Goal: Task Accomplishment & Management: Complete application form

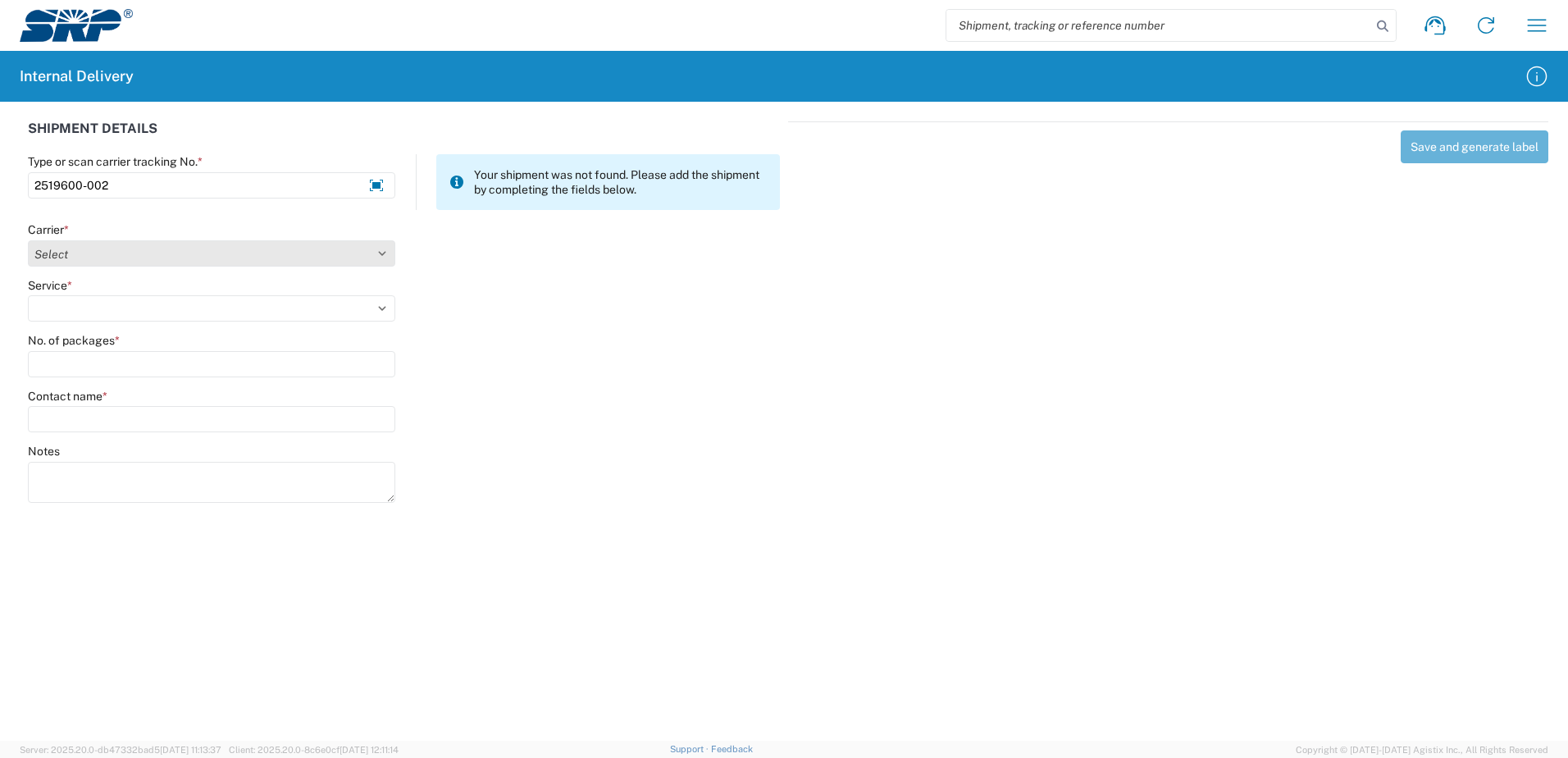
type input "2519600-002"
click at [380, 253] on select "Select Amazon Logistics ATI Trucking BC Dimerco Logistics Empire Southwest FedE…" at bounding box center [211, 253] width 367 height 26
select select "18714"
click at [28, 240] on select "Select Amazon Logistics ATI Trucking BC Dimerco Logistics Empire Southwest FedE…" at bounding box center [211, 253] width 367 height 26
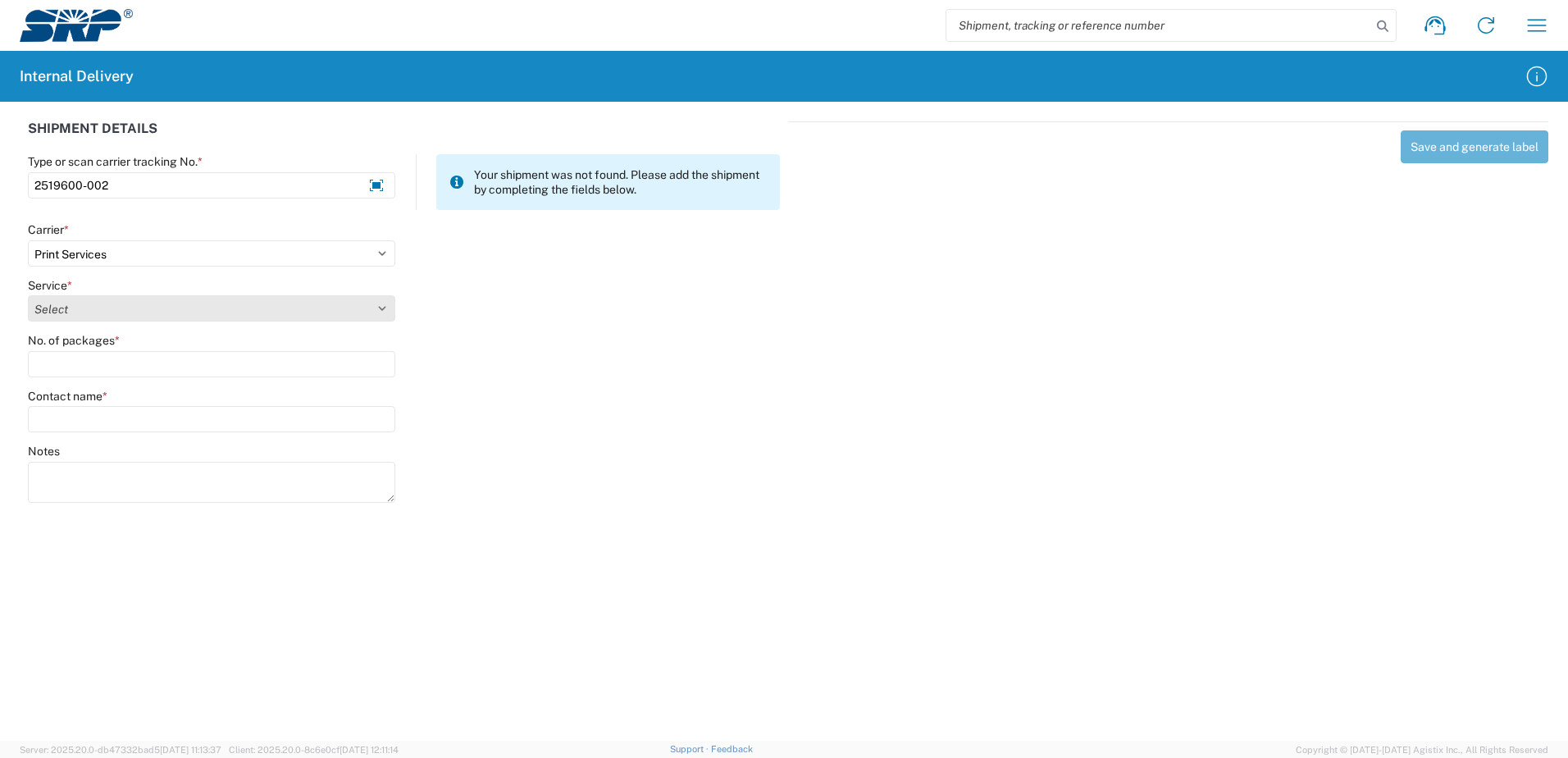
click at [384, 303] on select "Select Ground Inter-office" at bounding box center [211, 309] width 367 height 26
select select "35764"
click at [28, 296] on select "Select Ground Inter-office" at bounding box center [211, 309] width 367 height 26
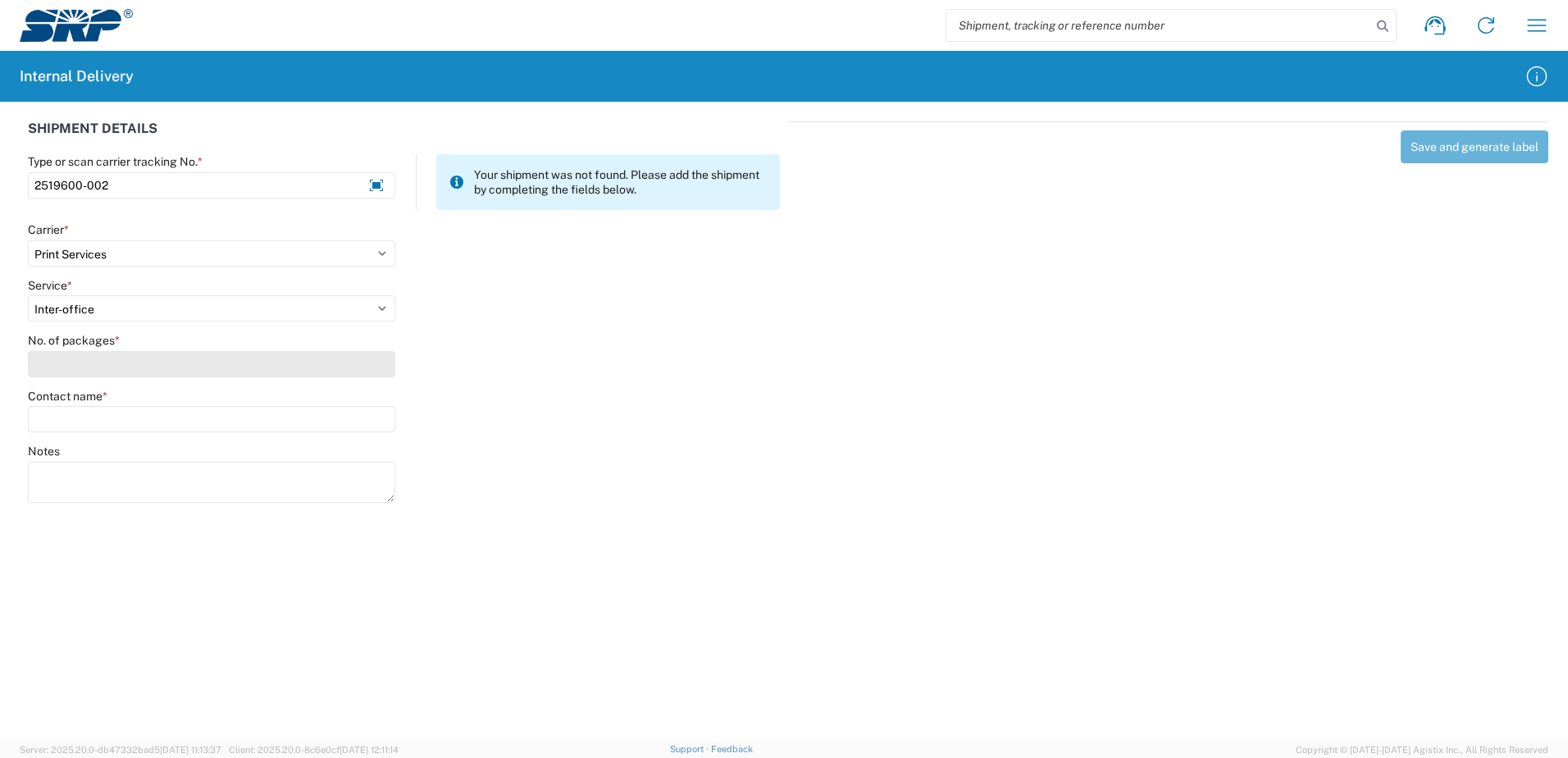
click at [367, 367] on input "No. of packages *" at bounding box center [211, 364] width 367 height 26
type input "3"
type input "2"
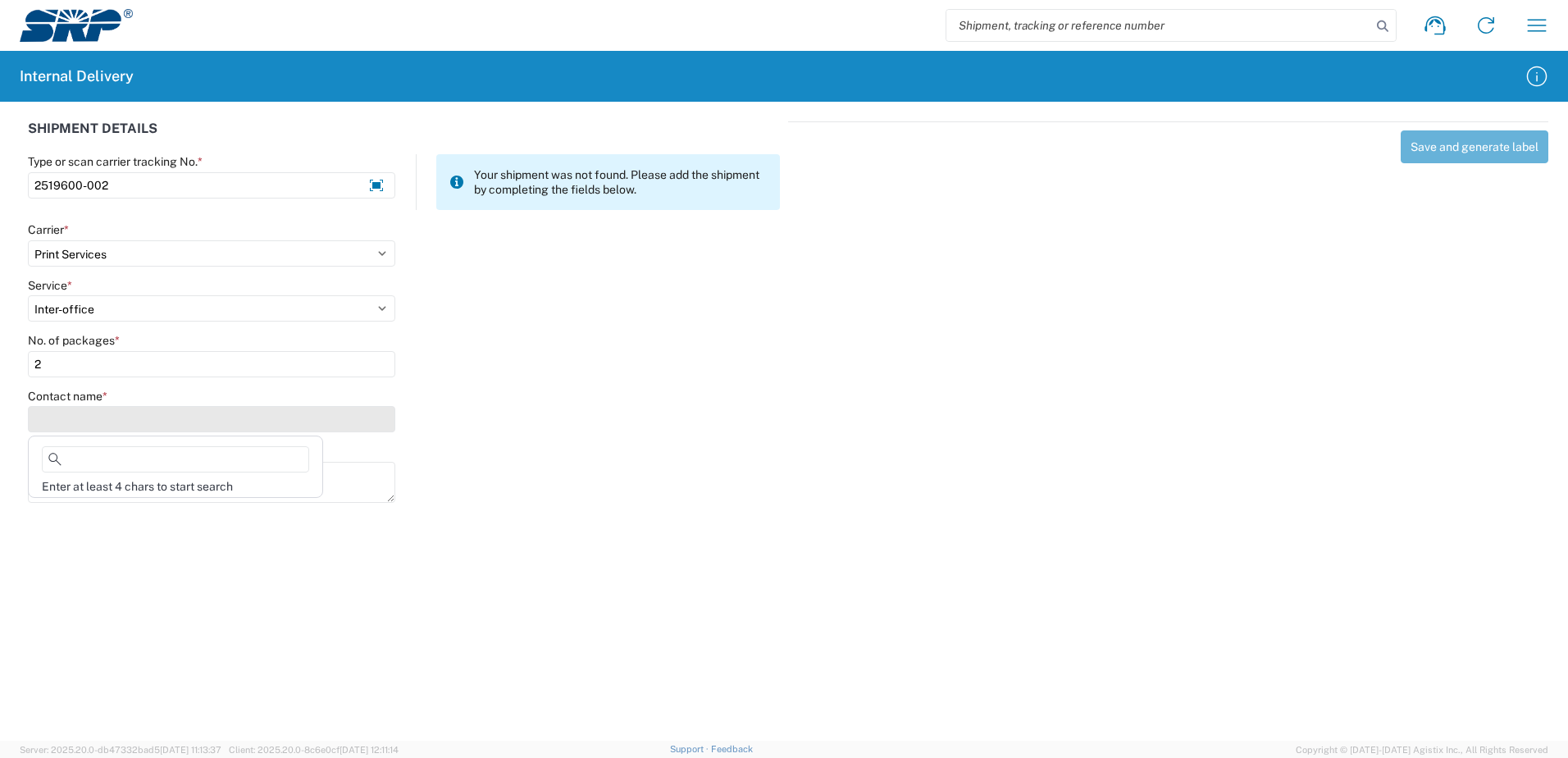
click at [247, 423] on input "Contact name *" at bounding box center [211, 419] width 367 height 26
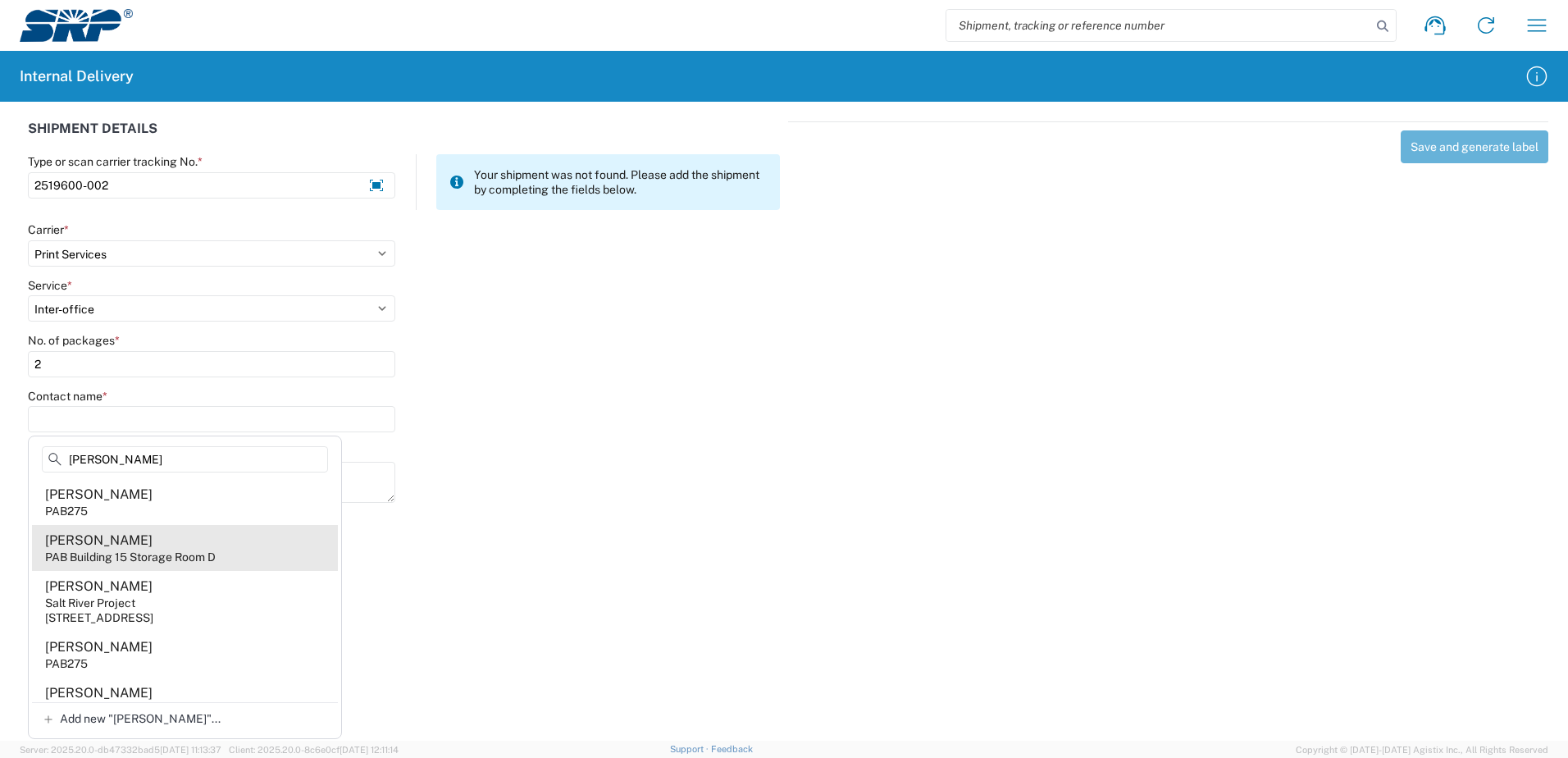
type input "[PERSON_NAME]"
click at [122, 545] on div "[PERSON_NAME]" at bounding box center [99, 539] width 107 height 18
type input "[PERSON_NAME]"
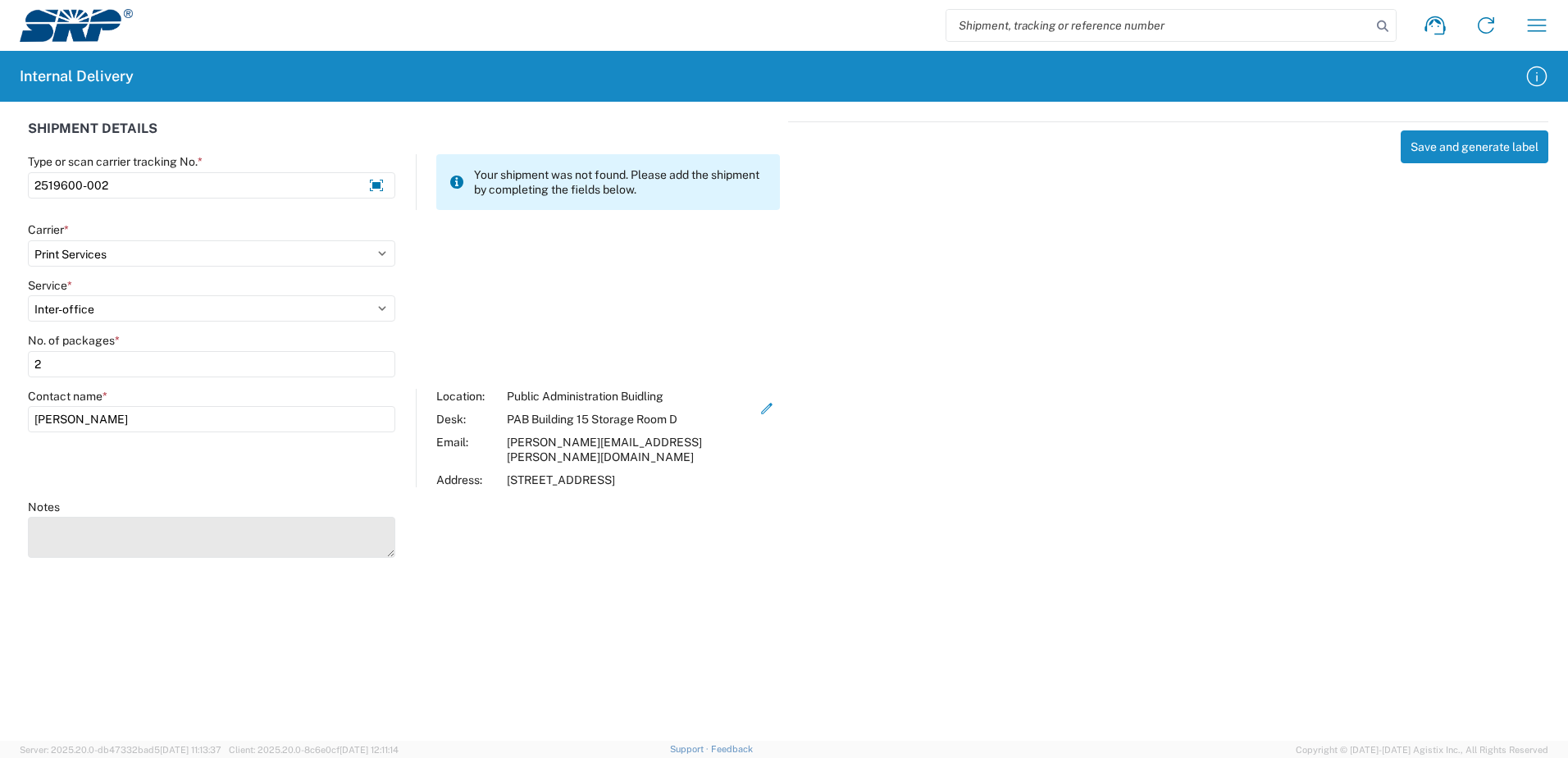
click at [96, 523] on textarea "Notes" at bounding box center [211, 537] width 367 height 41
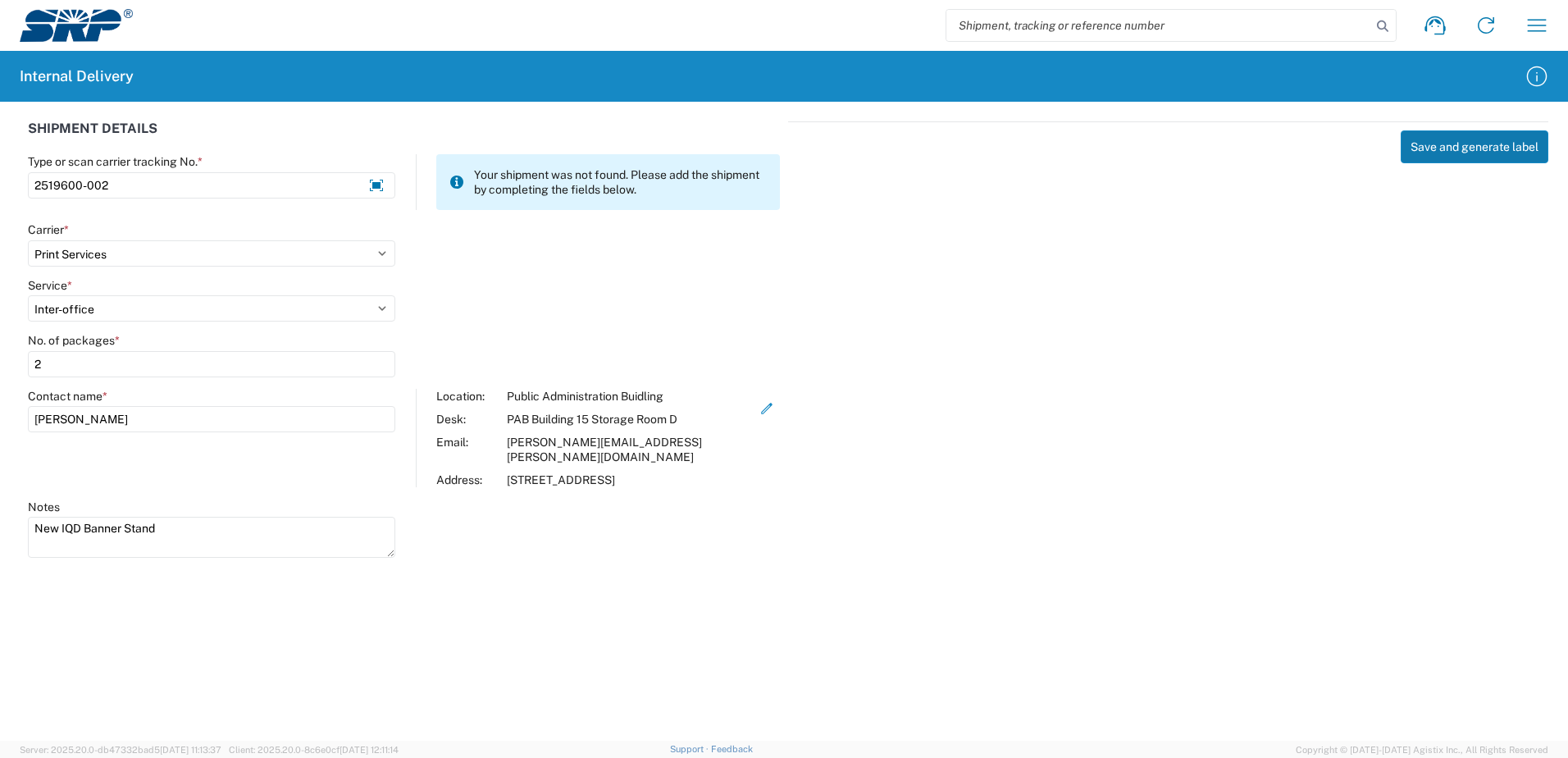
type textarea "New IQD Banner Stand"
click at [1472, 139] on button "Save and generate label" at bounding box center [1473, 146] width 147 height 32
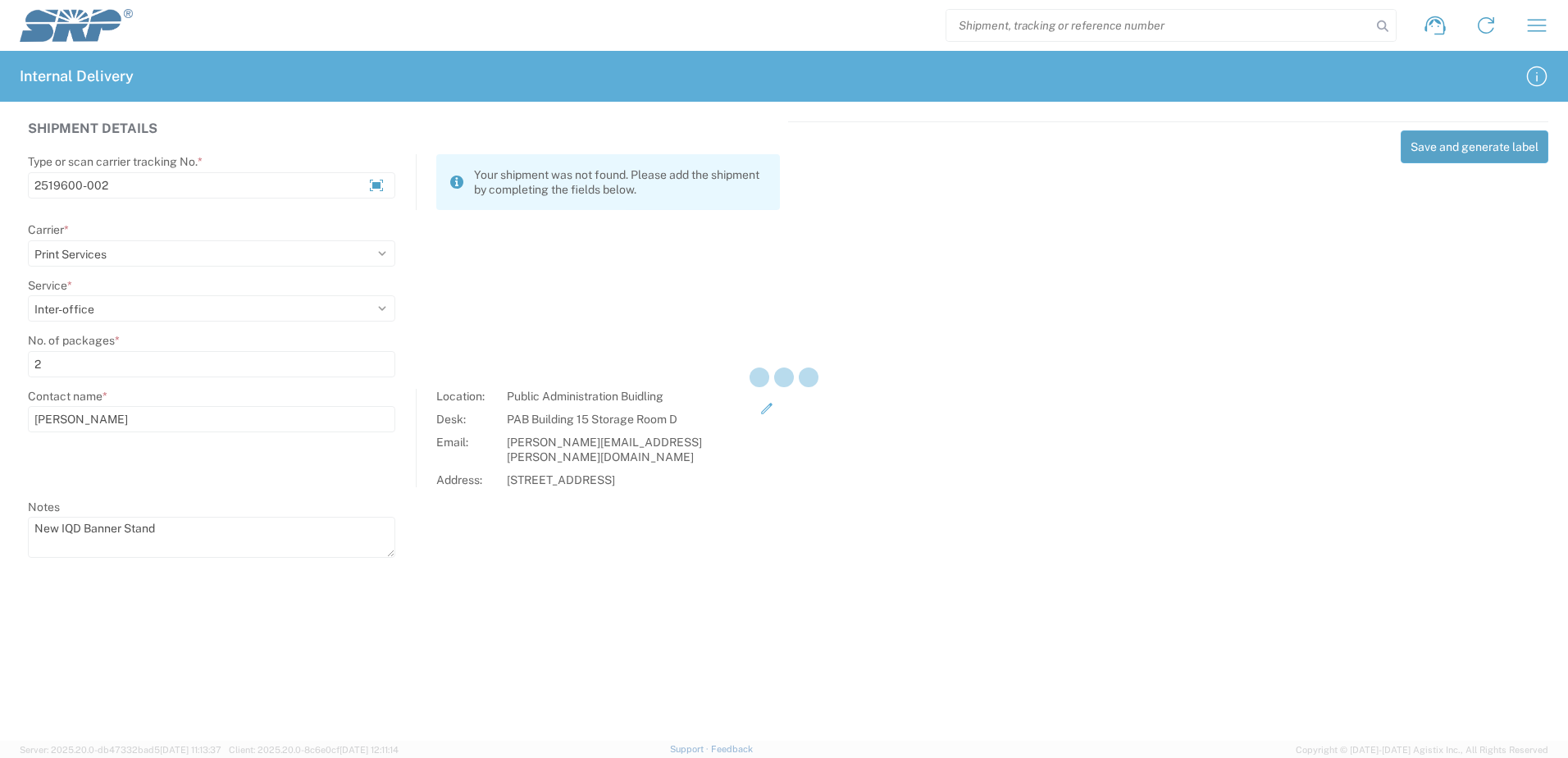
select select
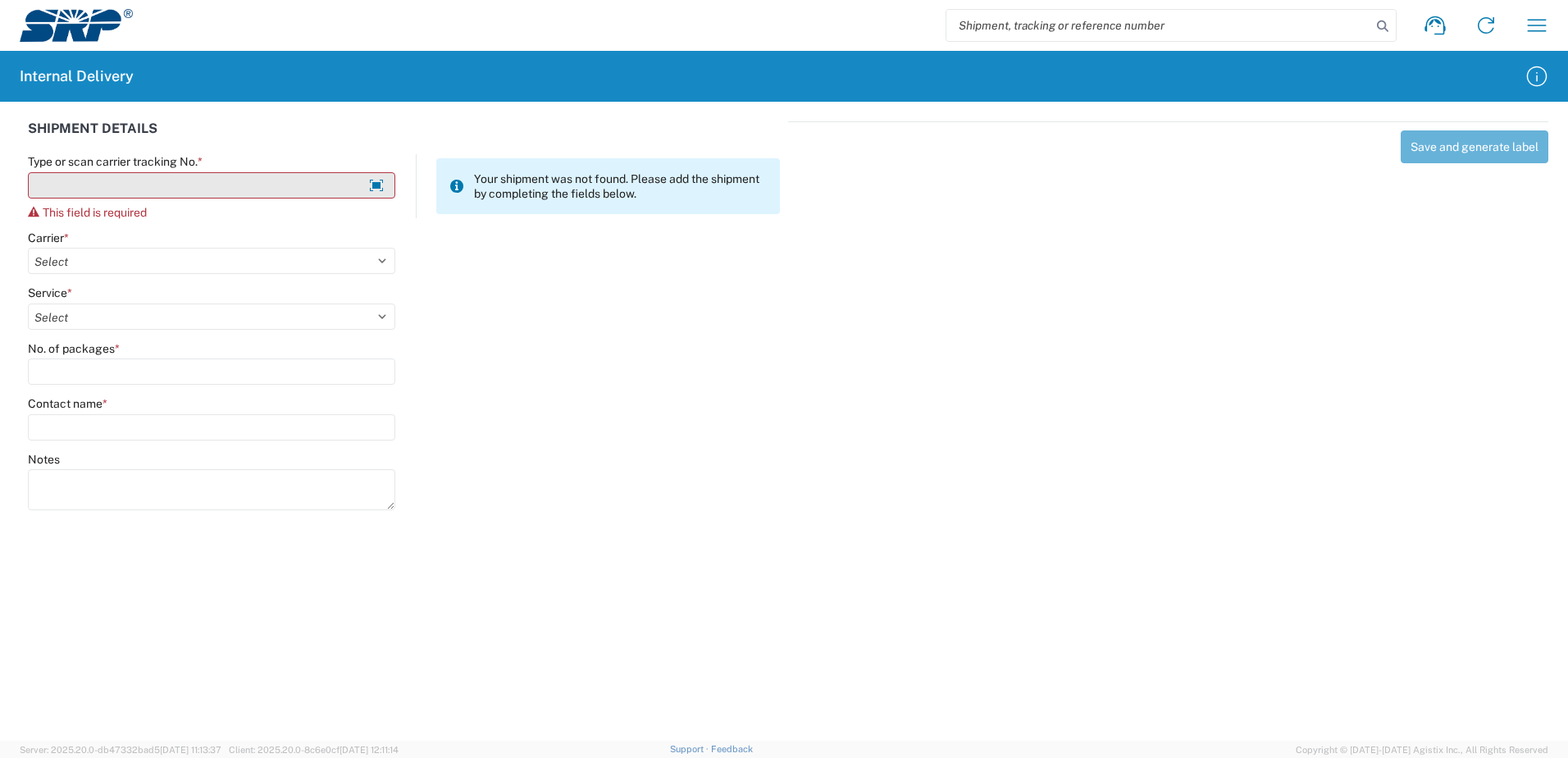
click at [168, 182] on input "Type or scan carrier tracking No. *" at bounding box center [211, 185] width 367 height 26
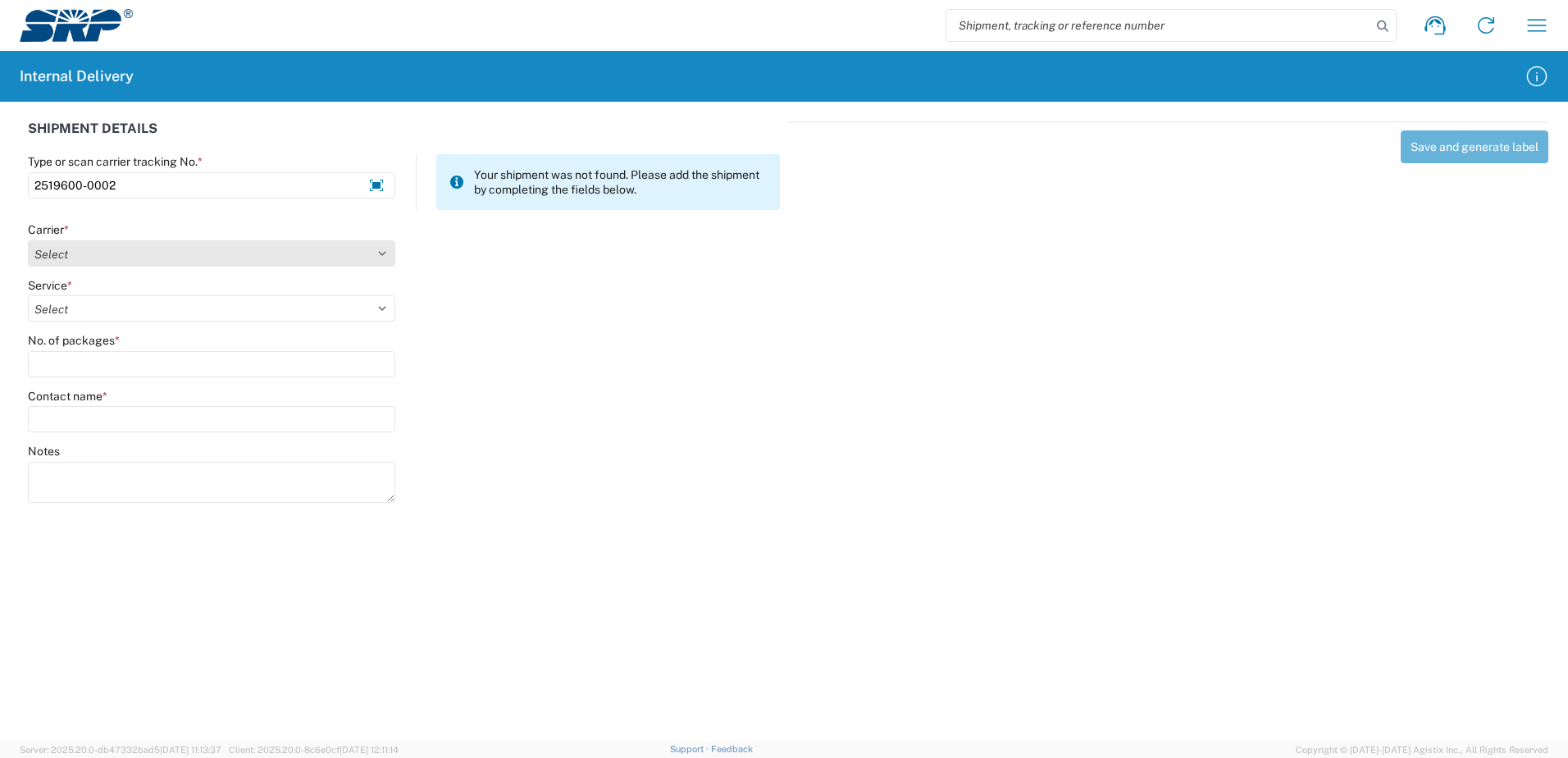
type input "2519600-0002"
click at [382, 253] on select "Select Amazon Logistics ATI Trucking BC Dimerco Logistics Empire Southwest FedE…" at bounding box center [211, 253] width 367 height 26
select select "18714"
click at [28, 240] on select "Select Amazon Logistics ATI Trucking BC Dimerco Logistics Empire Southwest FedE…" at bounding box center [211, 253] width 367 height 26
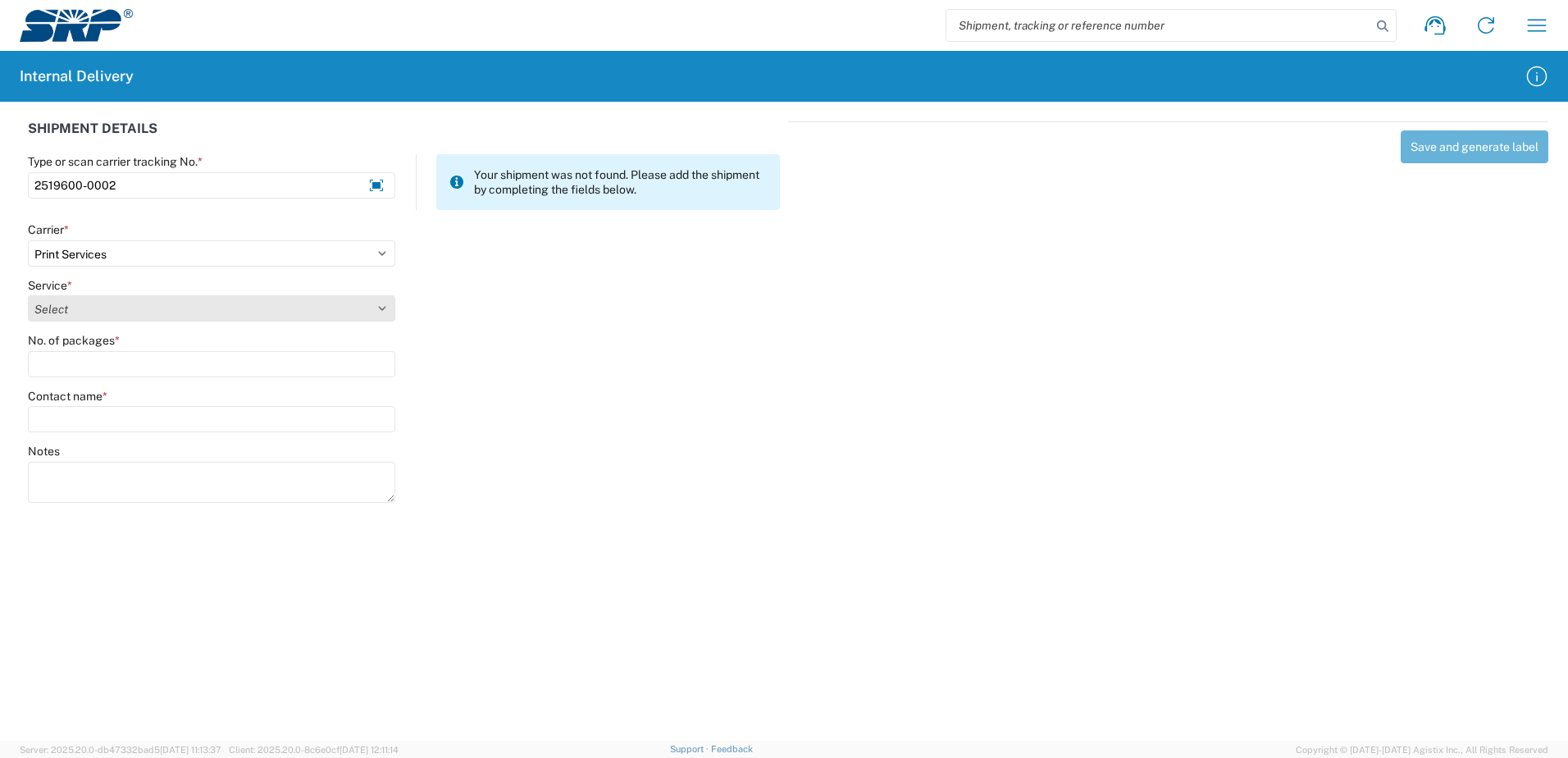
click at [381, 307] on select "Select Ground Inter-office" at bounding box center [211, 309] width 367 height 26
select select "35764"
click at [28, 296] on select "Select Ground Inter-office" at bounding box center [211, 309] width 367 height 26
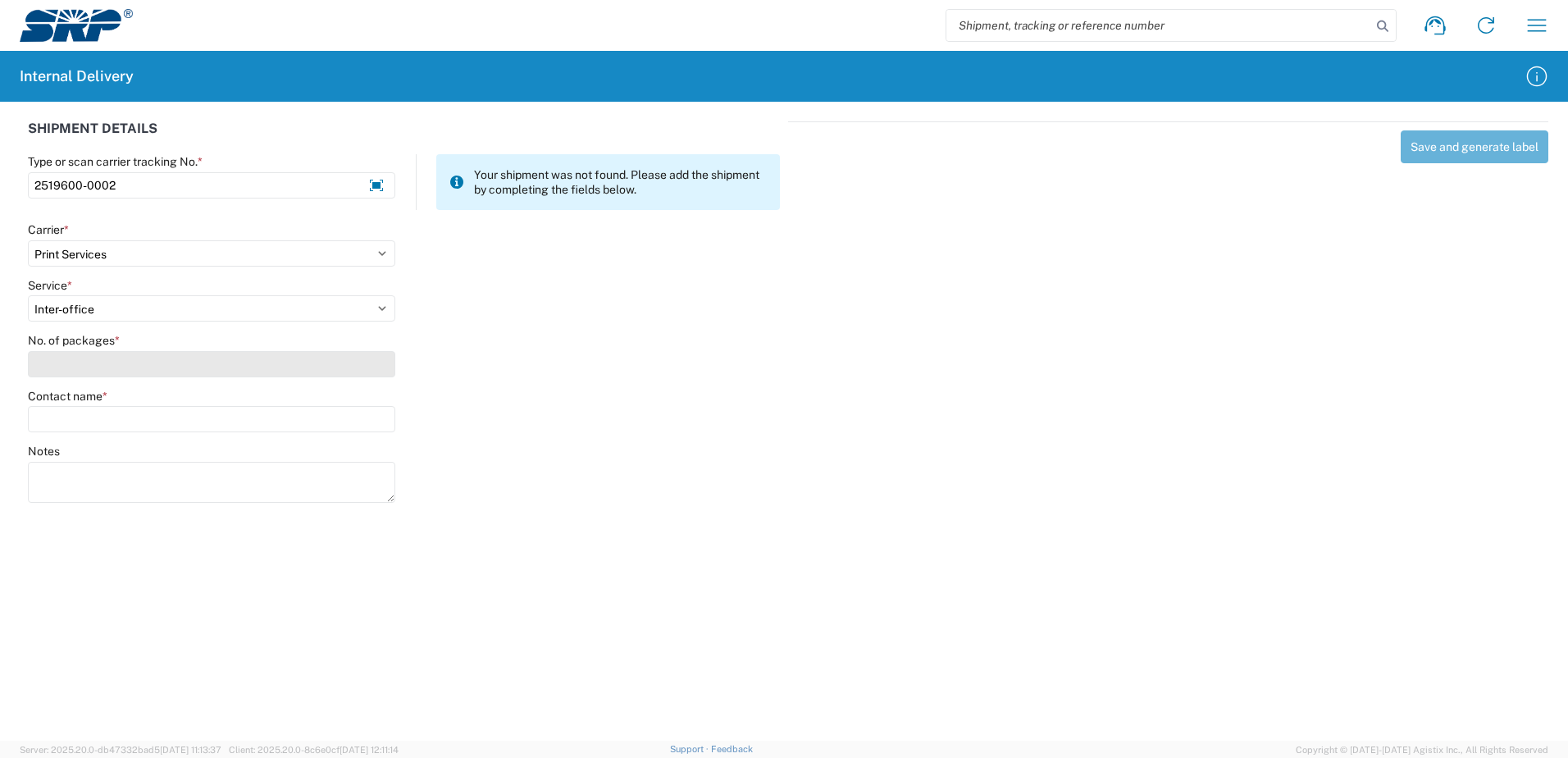
click at [373, 364] on input "No. of packages *" at bounding box center [211, 364] width 367 height 26
type input "1"
click at [353, 415] on input "Contact name *" at bounding box center [211, 419] width 367 height 26
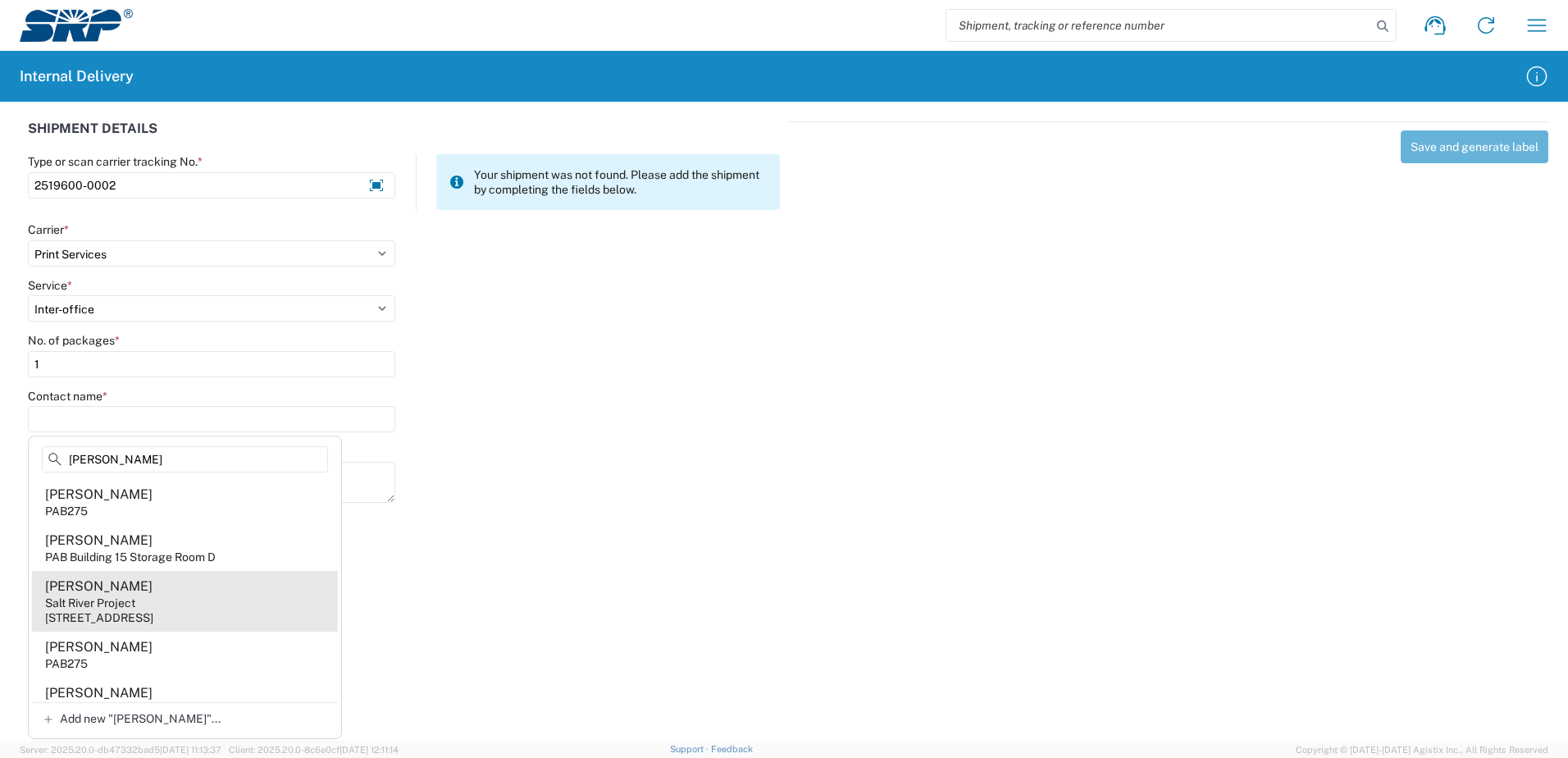
type input "[PERSON_NAME]"
click at [106, 589] on div "[PERSON_NAME]" at bounding box center [99, 586] width 107 height 18
type input "[PERSON_NAME]"
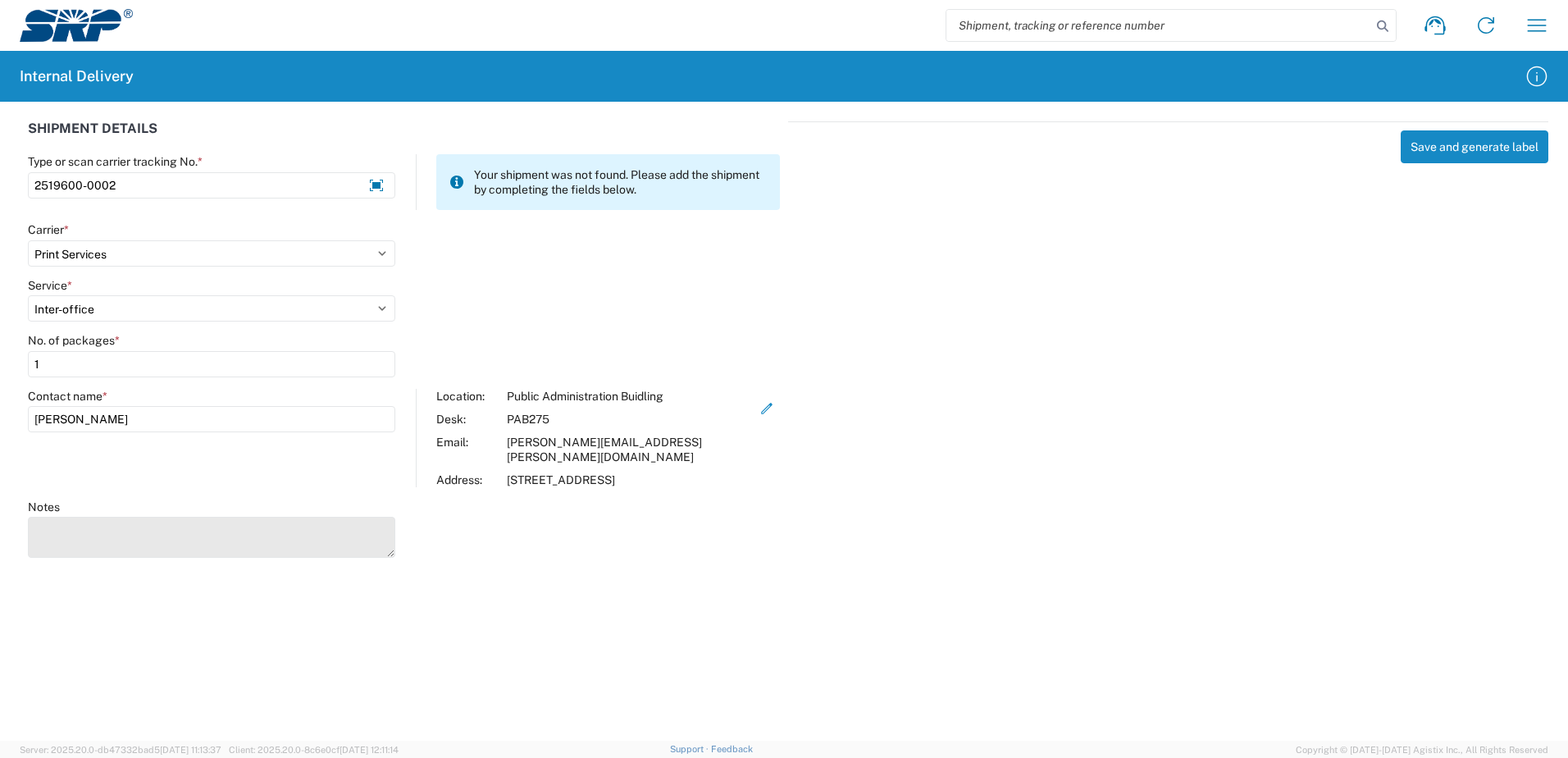
click at [107, 526] on textarea "Notes" at bounding box center [211, 537] width 367 height 41
type textarea "New IQD Banner Stand"
click at [1231, 454] on div "Save and generate label" at bounding box center [1168, 336] width 760 height 431
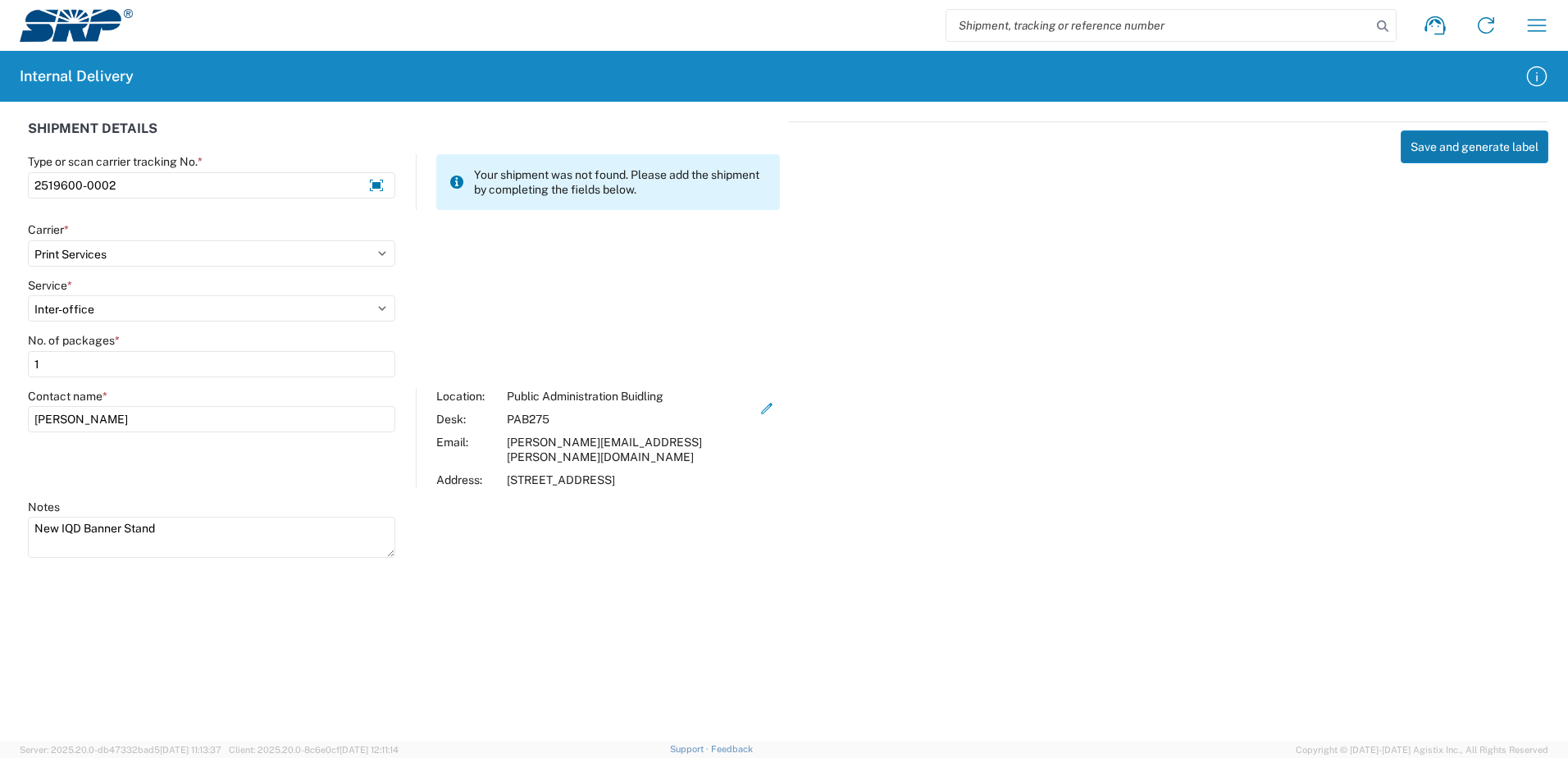
click at [1465, 152] on button "Save and generate label" at bounding box center [1473, 146] width 147 height 32
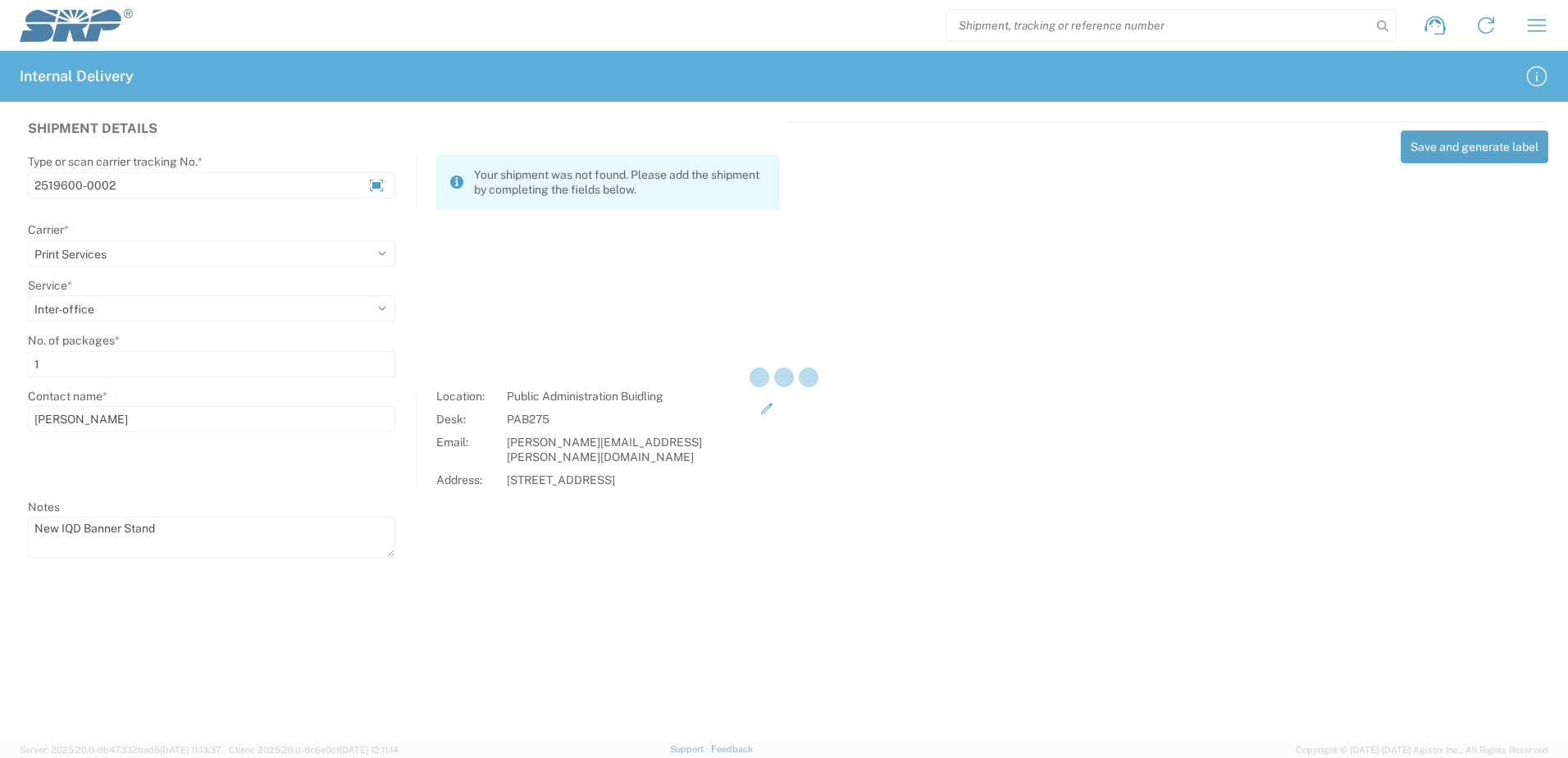
select select
